Goal: Register for event/course

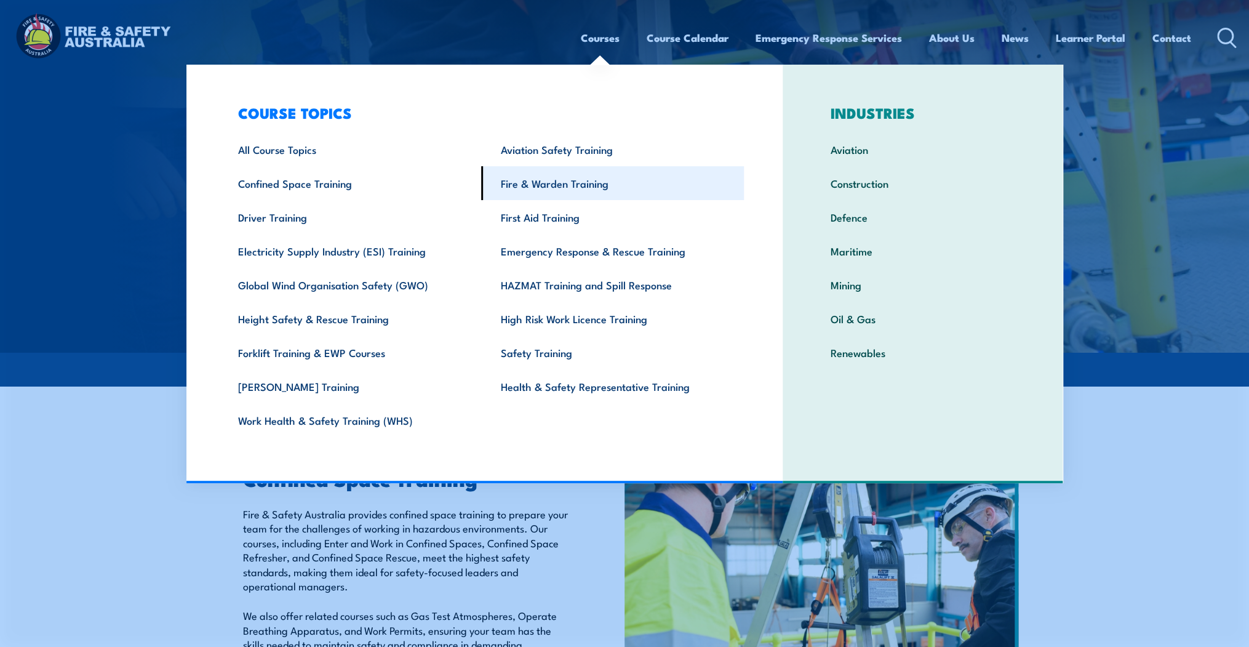
click at [569, 187] on link "Fire & Warden Training" at bounding box center [612, 183] width 263 height 34
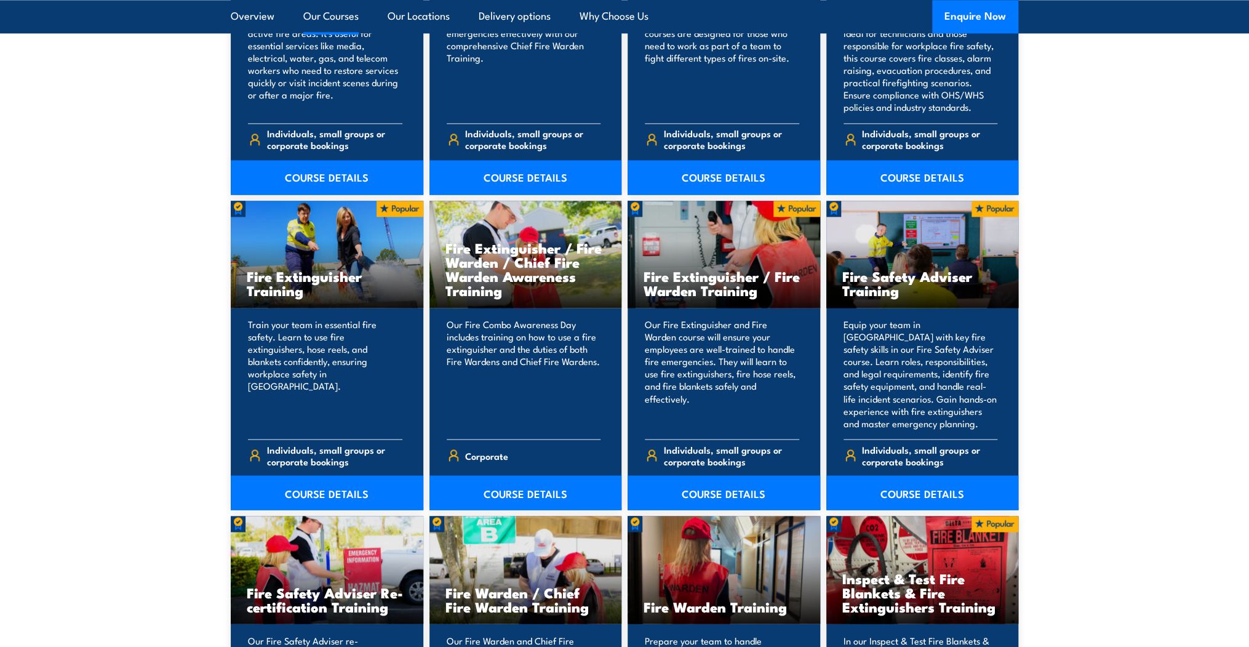
scroll to position [1181, 0]
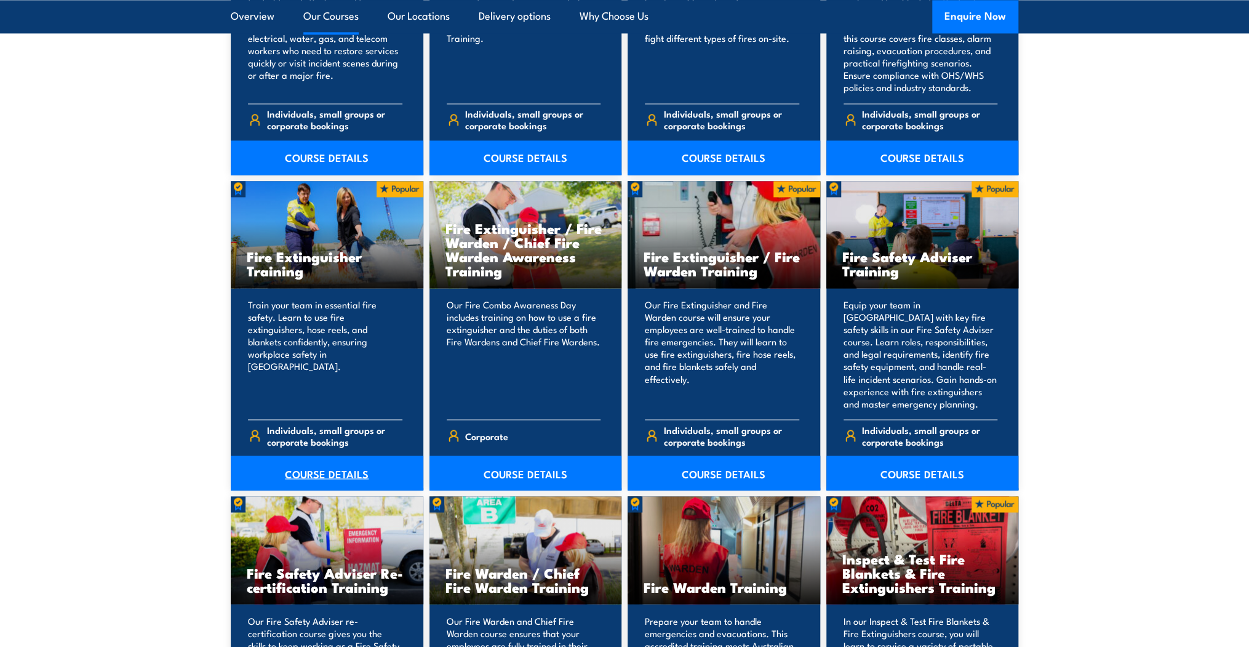
click at [345, 466] on link "COURSE DETAILS" at bounding box center [327, 472] width 193 height 34
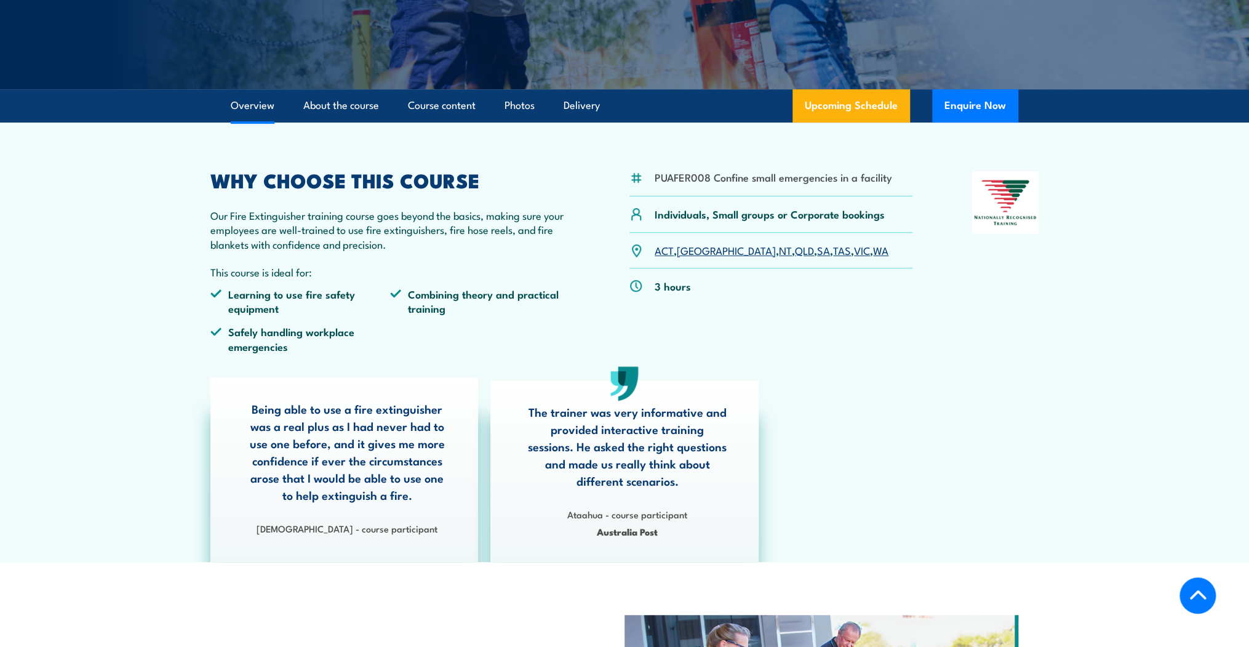
scroll to position [295, 0]
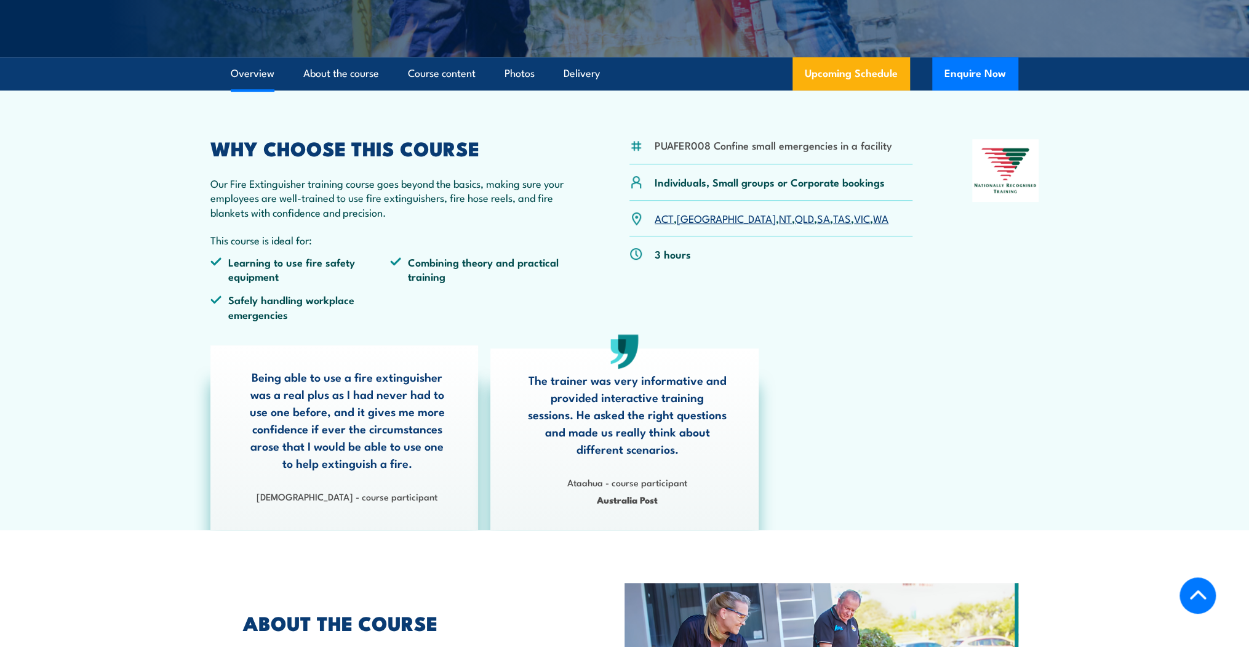
click at [795, 215] on link "QLD" at bounding box center [804, 217] width 19 height 15
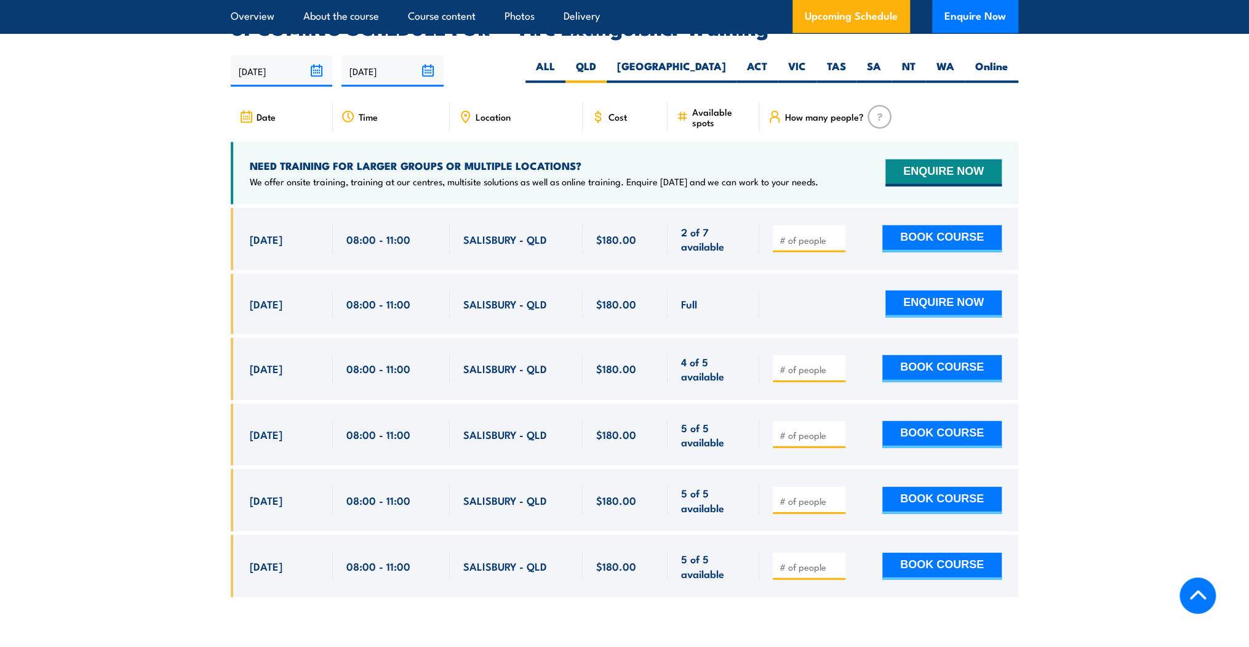
scroll to position [1720, 0]
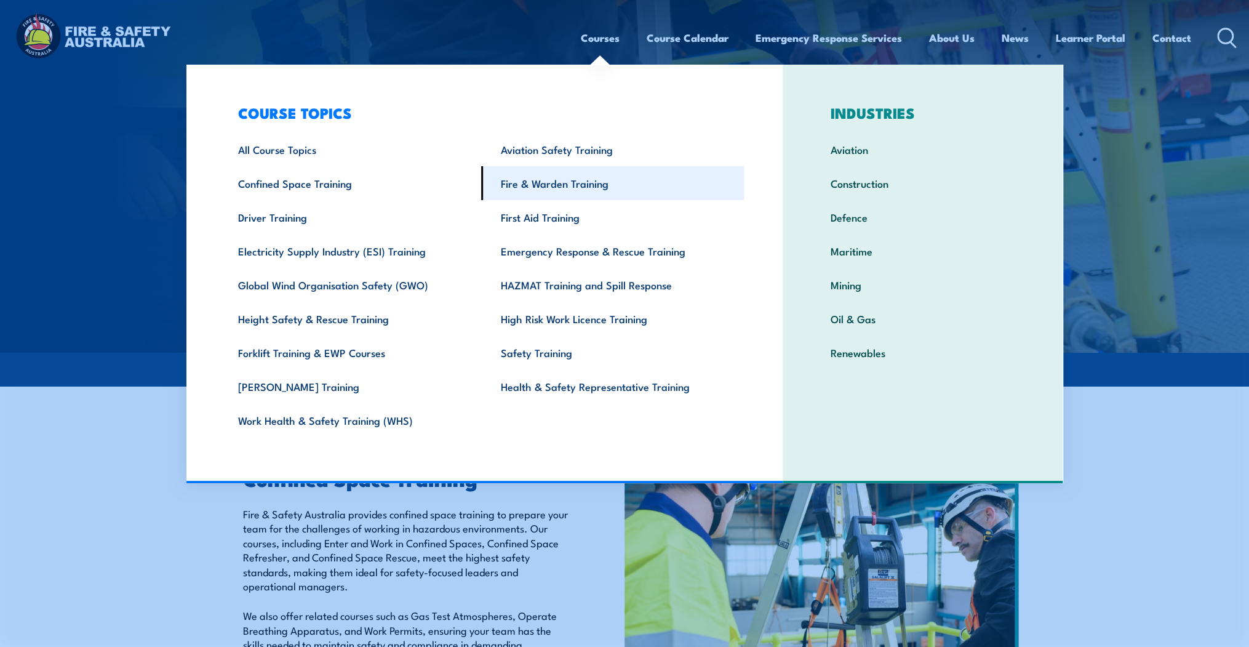
click at [596, 184] on link "Fire & Warden Training" at bounding box center [612, 183] width 263 height 34
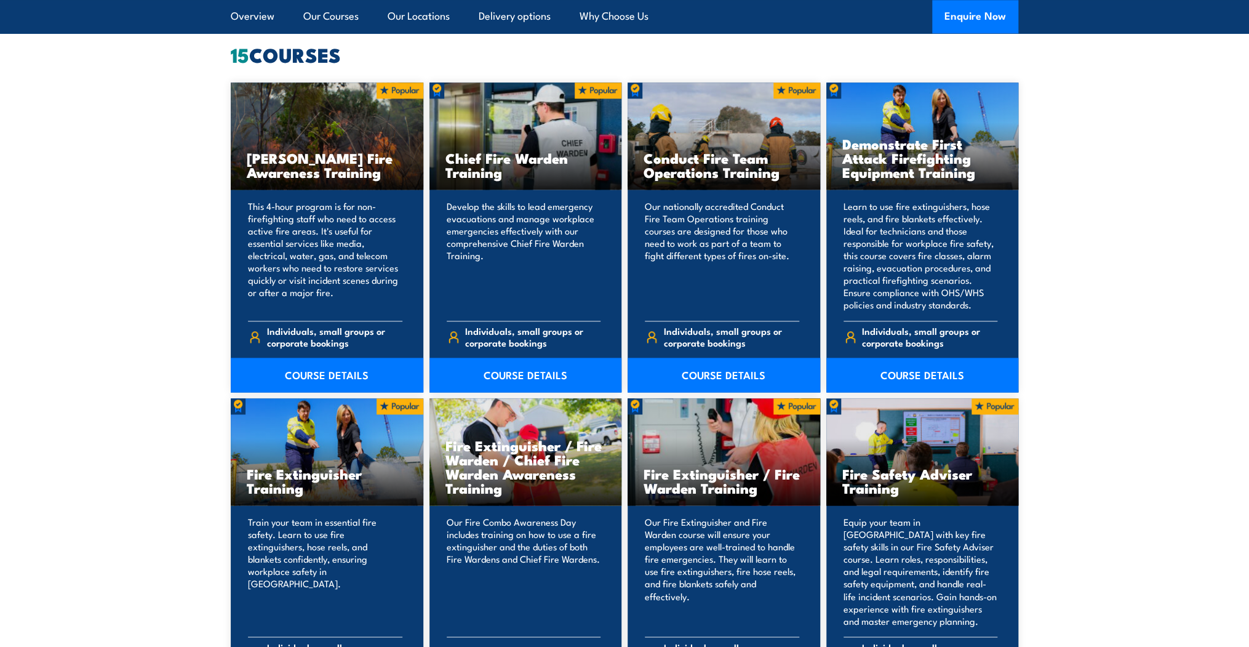
scroll to position [1181, 0]
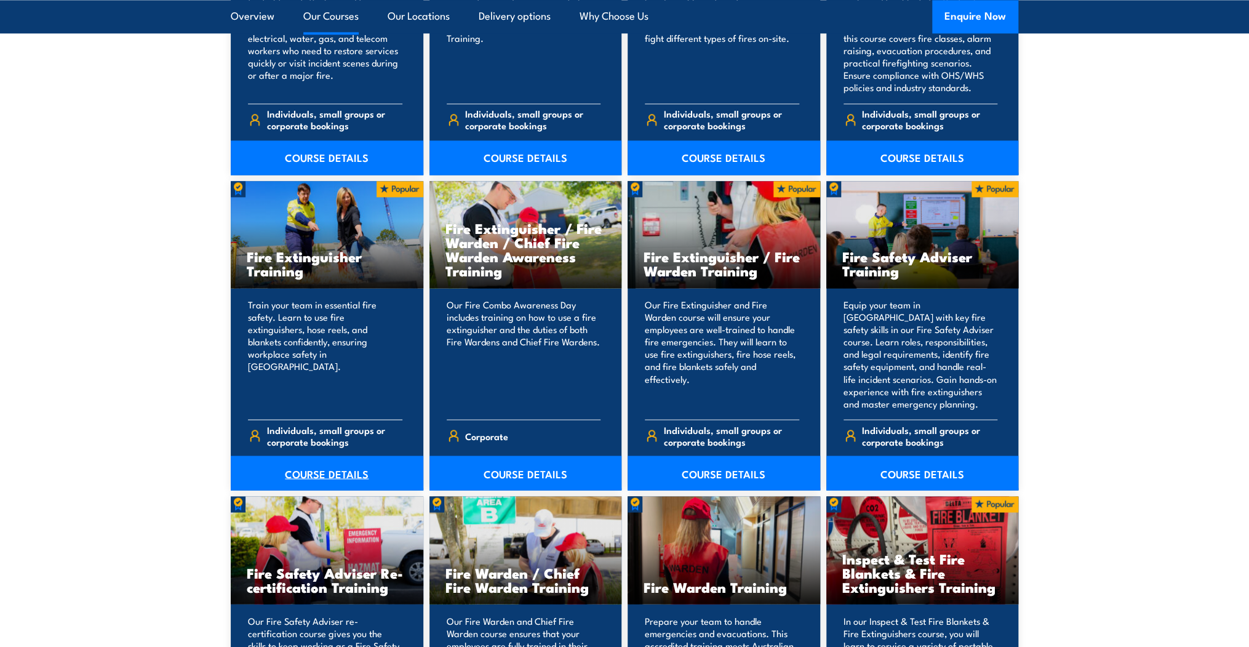
click at [303, 473] on link "COURSE DETAILS" at bounding box center [327, 472] width 193 height 34
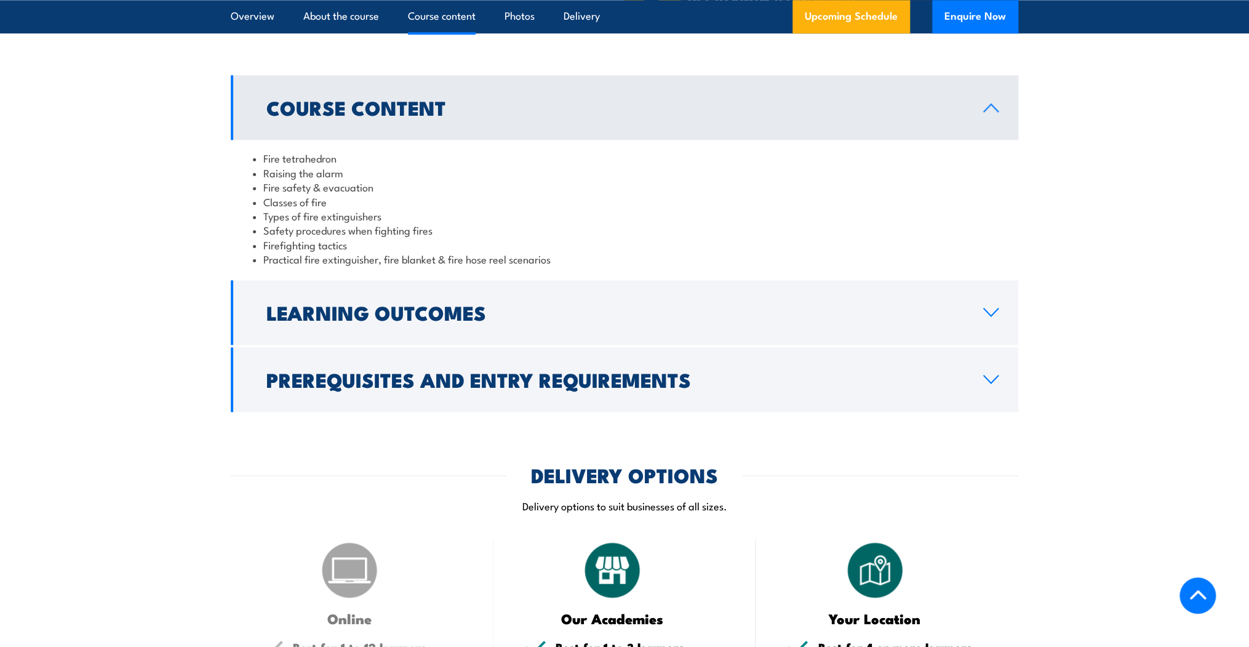
scroll to position [1280, 0]
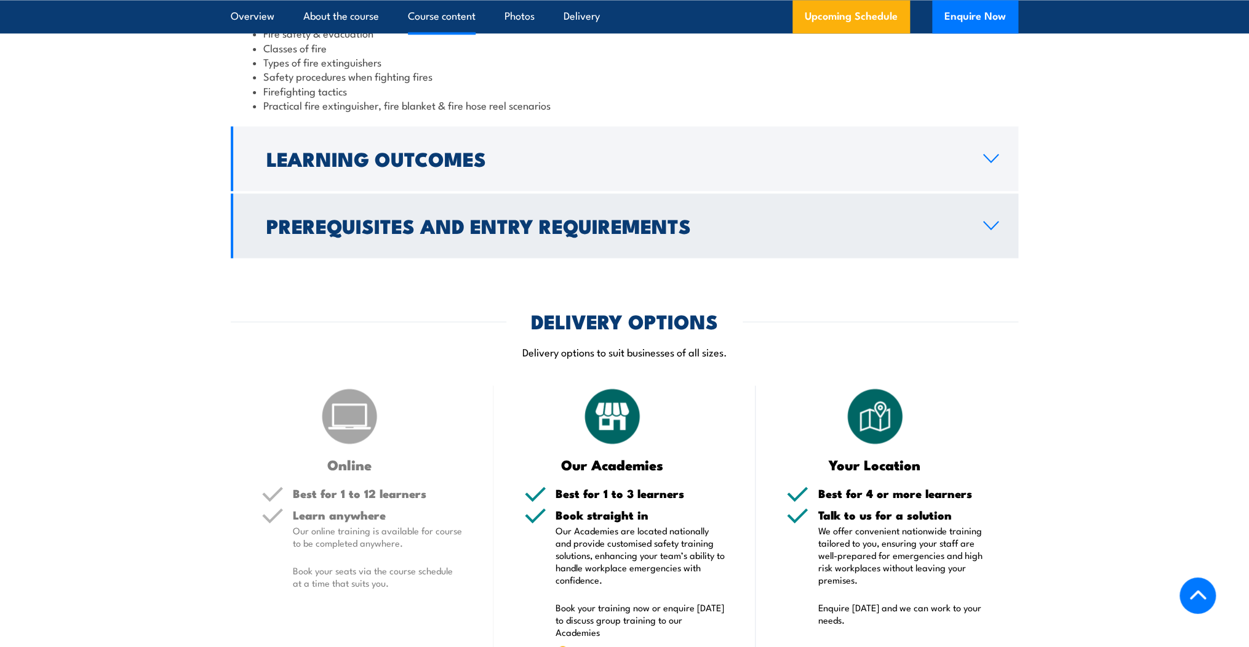
click at [984, 222] on icon at bounding box center [991, 225] width 14 height 7
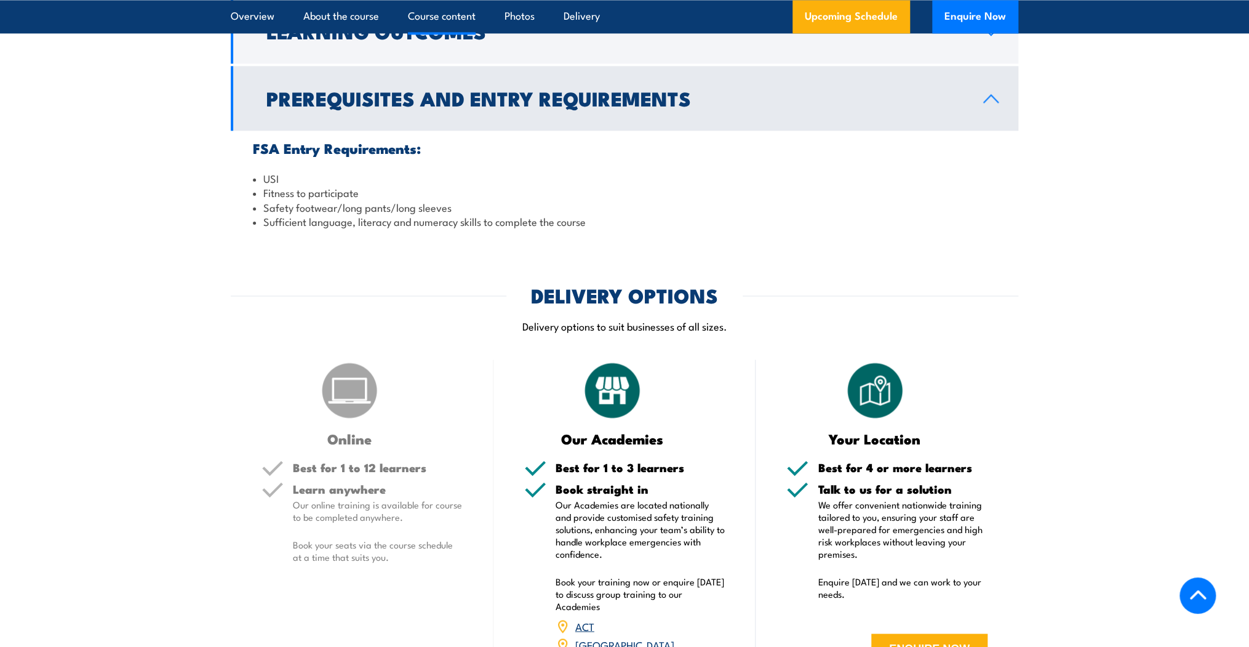
scroll to position [1269, 0]
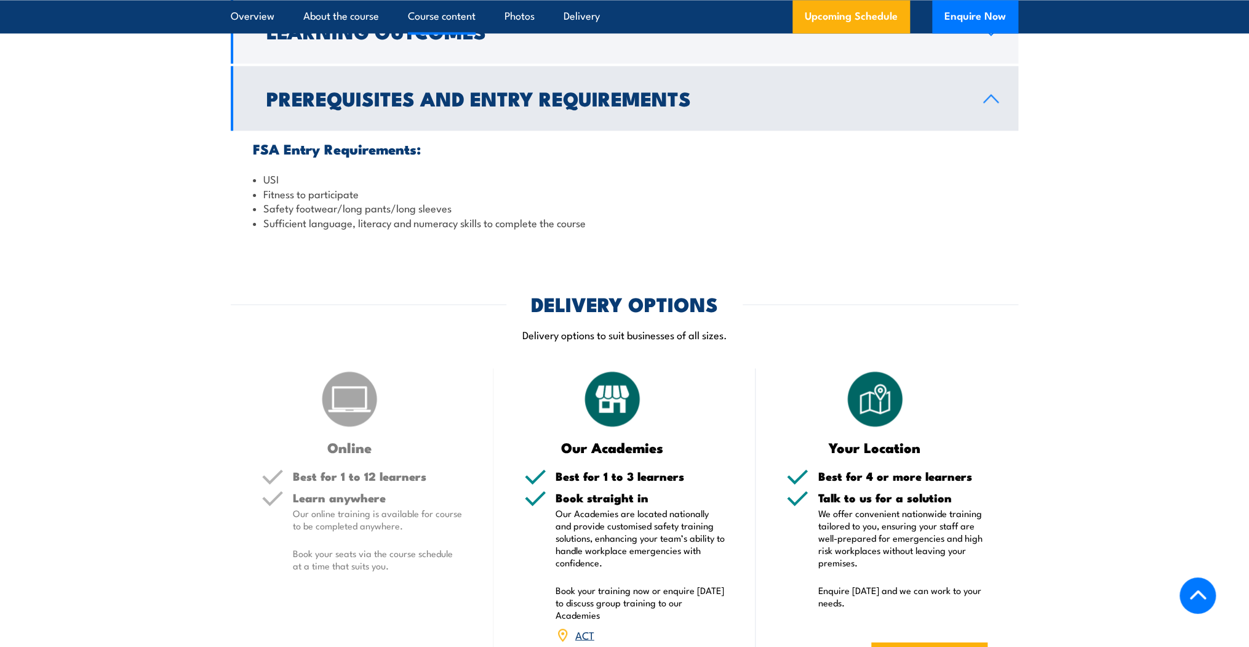
click at [985, 94] on icon at bounding box center [991, 99] width 17 height 10
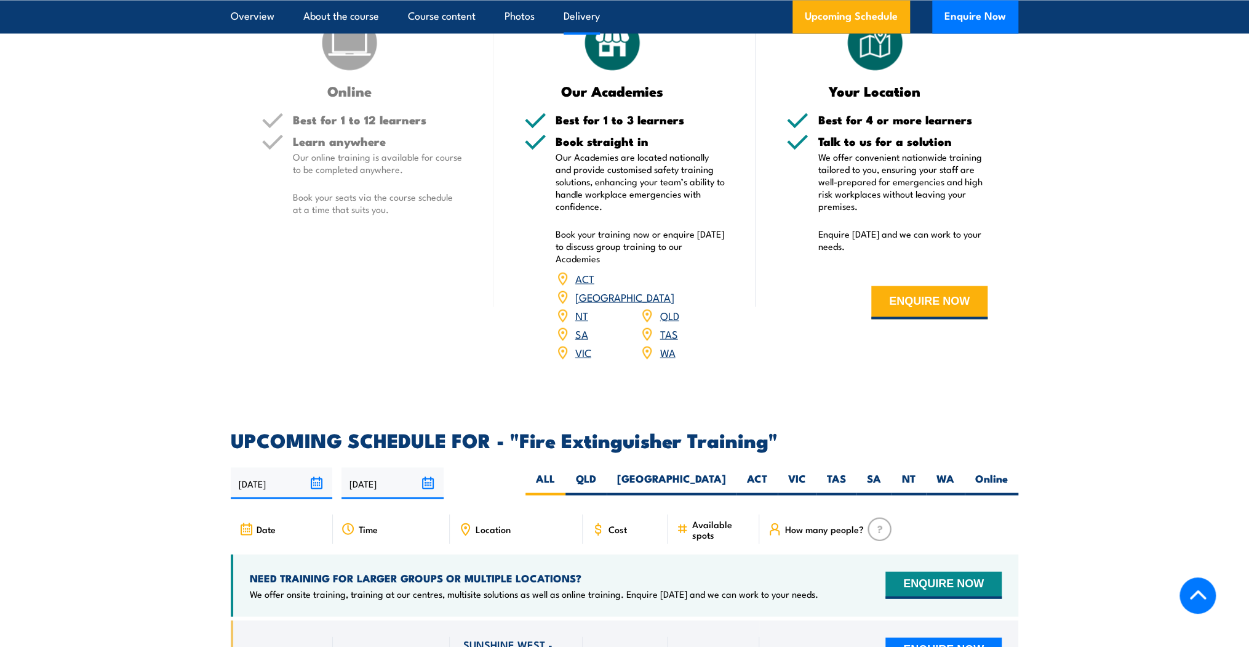
scroll to position [1762, 0]
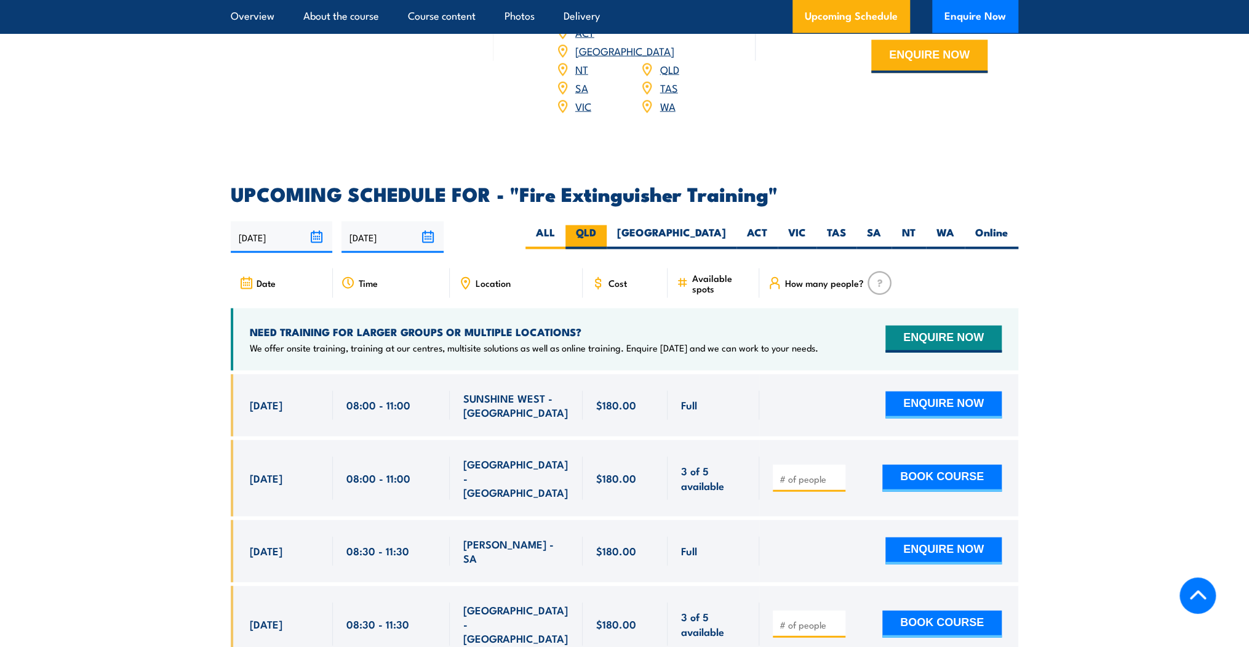
click at [607, 225] on label "QLD" at bounding box center [585, 237] width 41 height 24
click at [604, 225] on input "QLD" at bounding box center [600, 229] width 8 height 8
radio input "true"
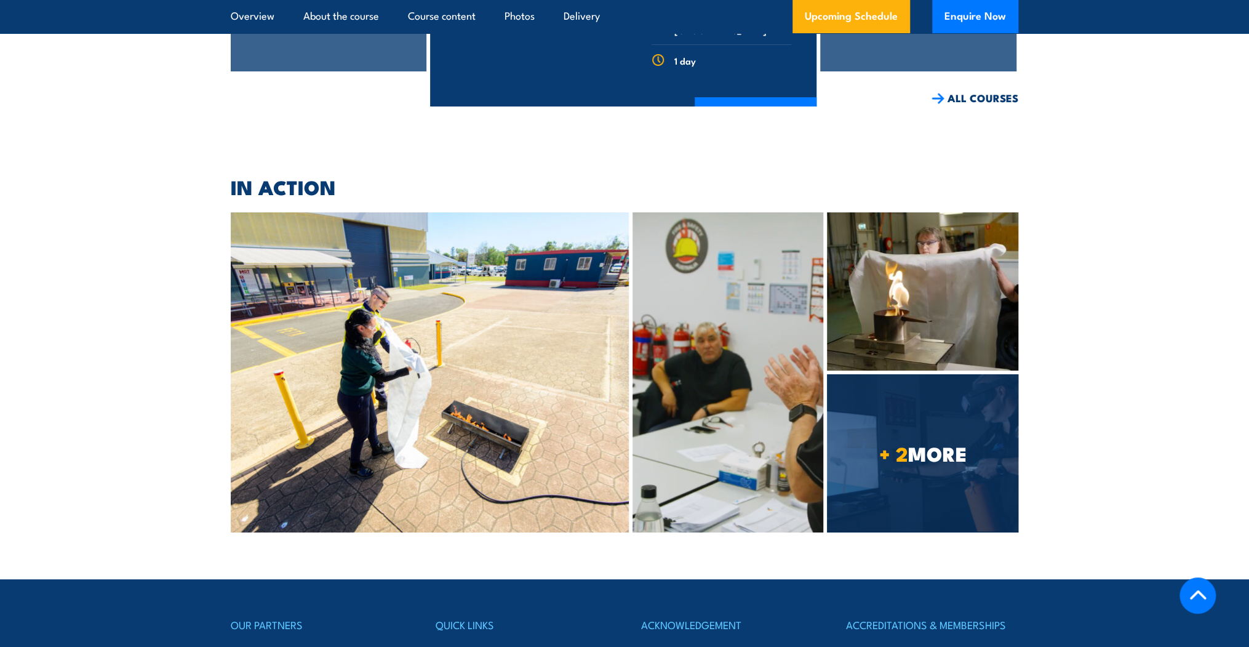
scroll to position [2902, 0]
